Goal: Task Accomplishment & Management: Complete application form

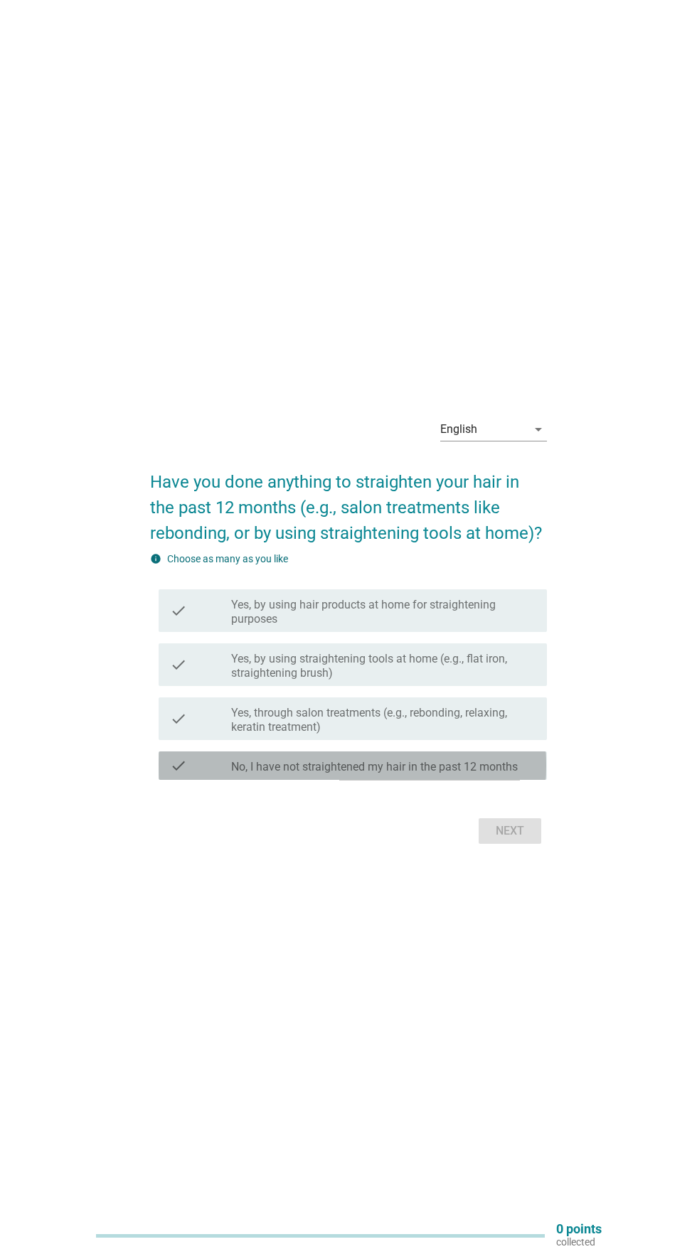
click at [493, 774] on label "No, I have not straightened my hair in the past 12 months" at bounding box center [374, 767] width 287 height 14
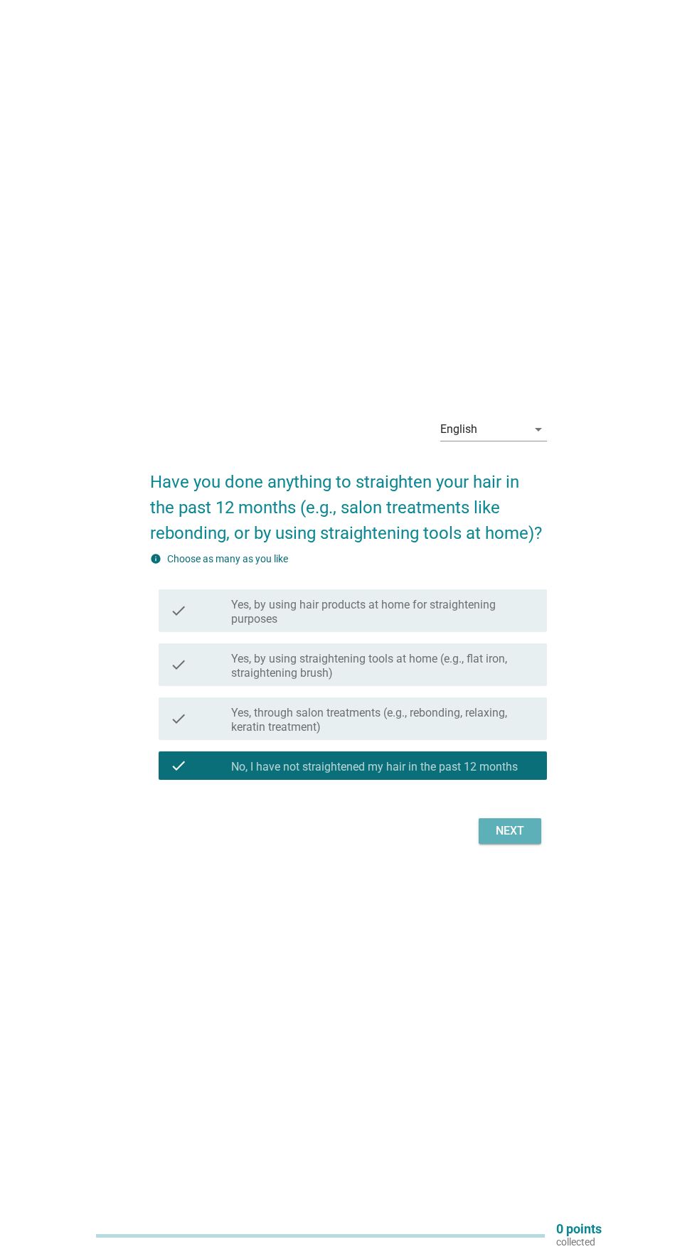
click at [507, 840] on div "Next" at bounding box center [510, 831] width 40 height 17
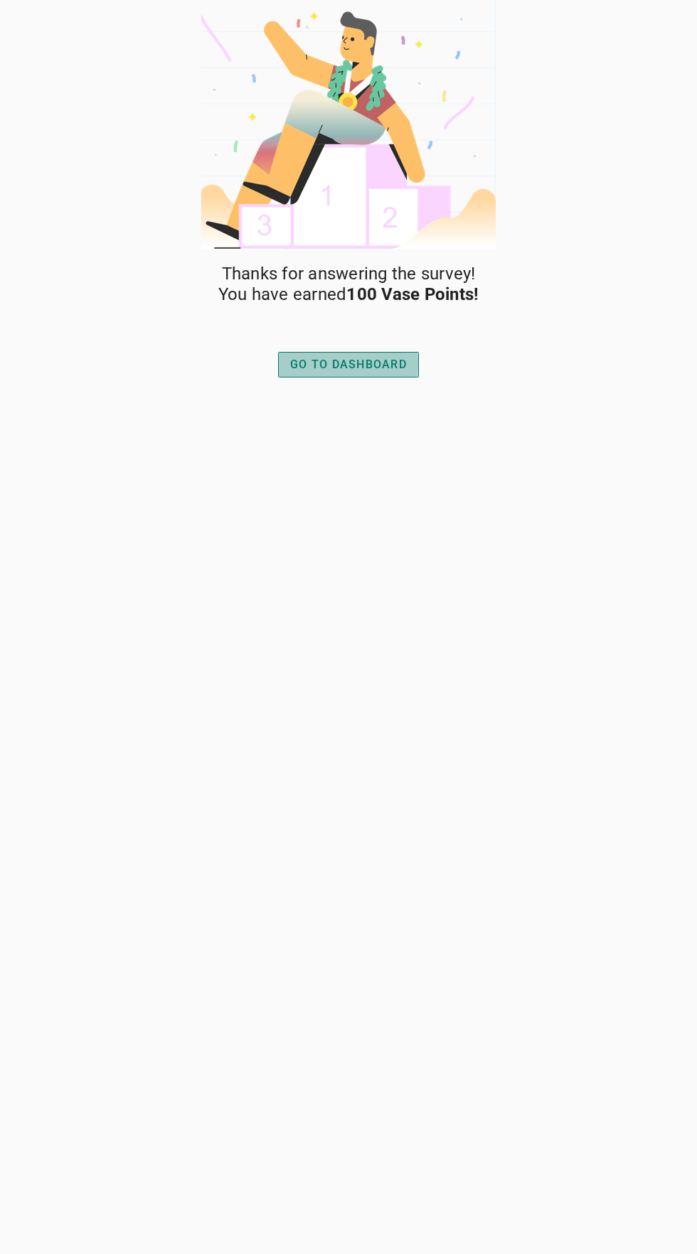
click at [381, 363] on div "GO TO DASHBOARD" at bounding box center [348, 364] width 117 height 17
